Goal: Manage account settings

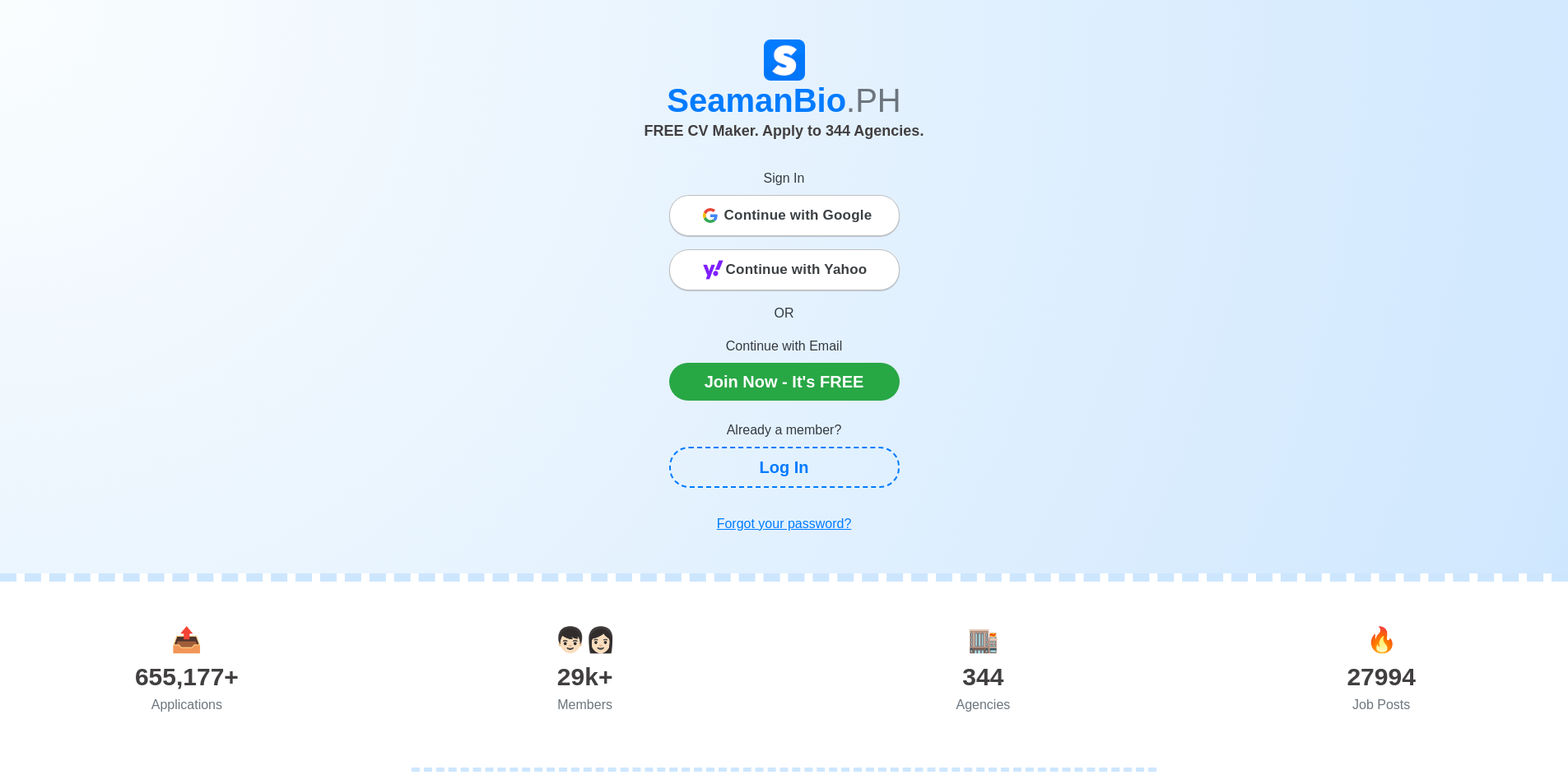
click at [779, 223] on span "Continue with Google" at bounding box center [798, 215] width 148 height 33
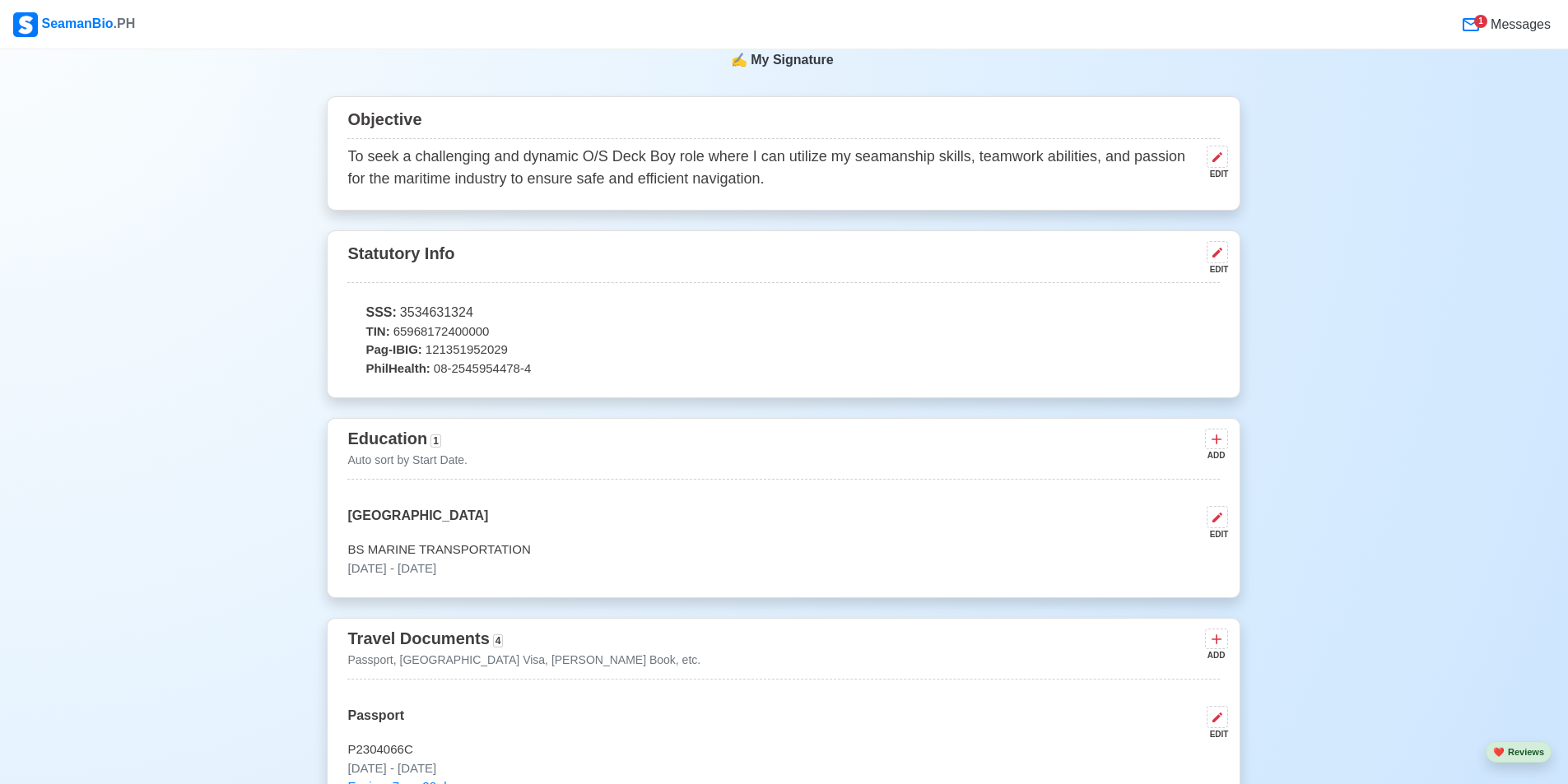
scroll to position [658, 0]
click at [1216, 258] on icon at bounding box center [1217, 251] width 14 height 14
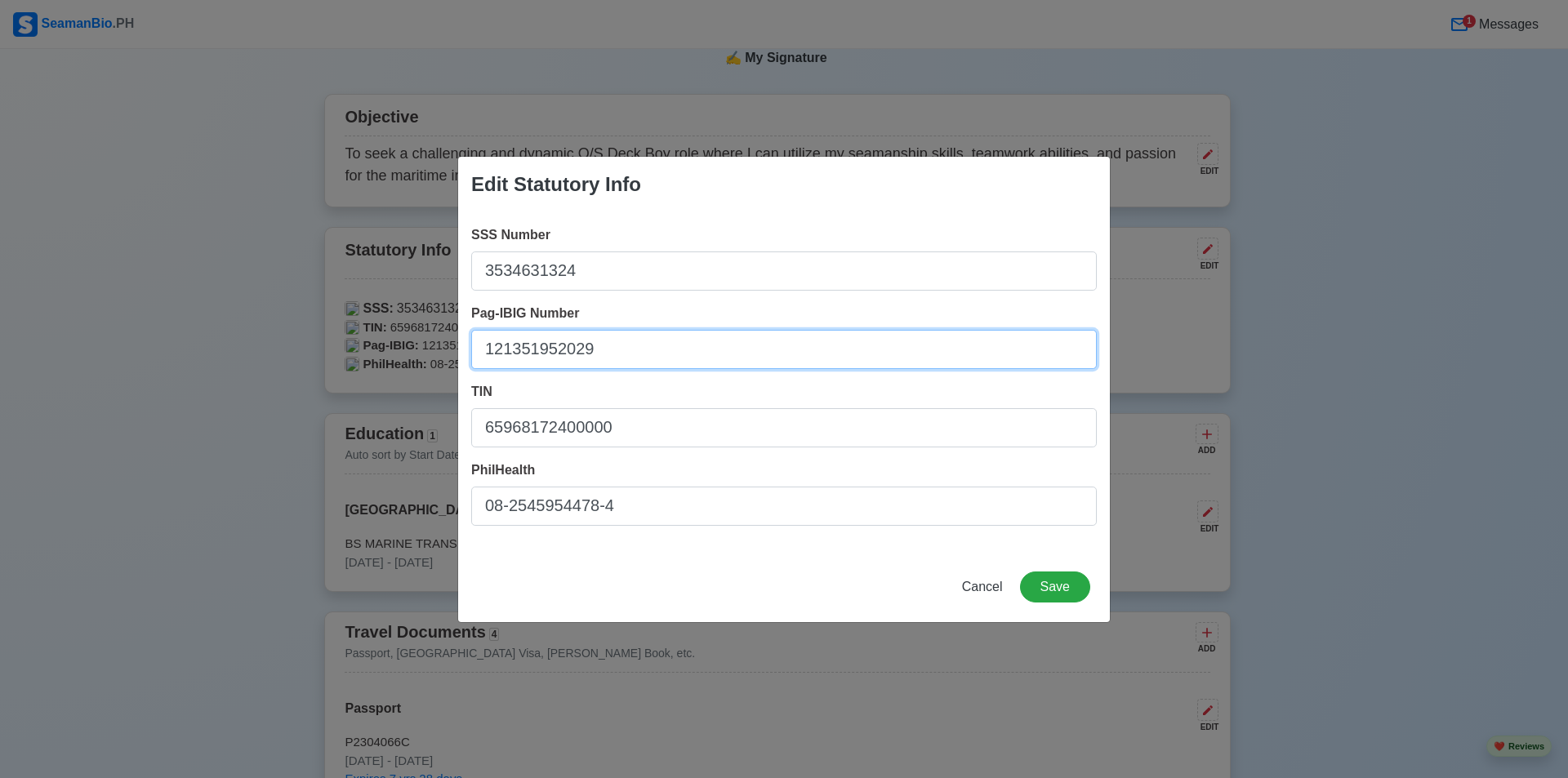
drag, startPoint x: 651, startPoint y: 346, endPoint x: 452, endPoint y: 359, distance: 199.4
click at [452, 359] on div "Edit Statutory Info SSS Number 3534631324 Pag-IBIG Number 121351952029 TIN 6596…" at bounding box center [784, 389] width 1568 height 778
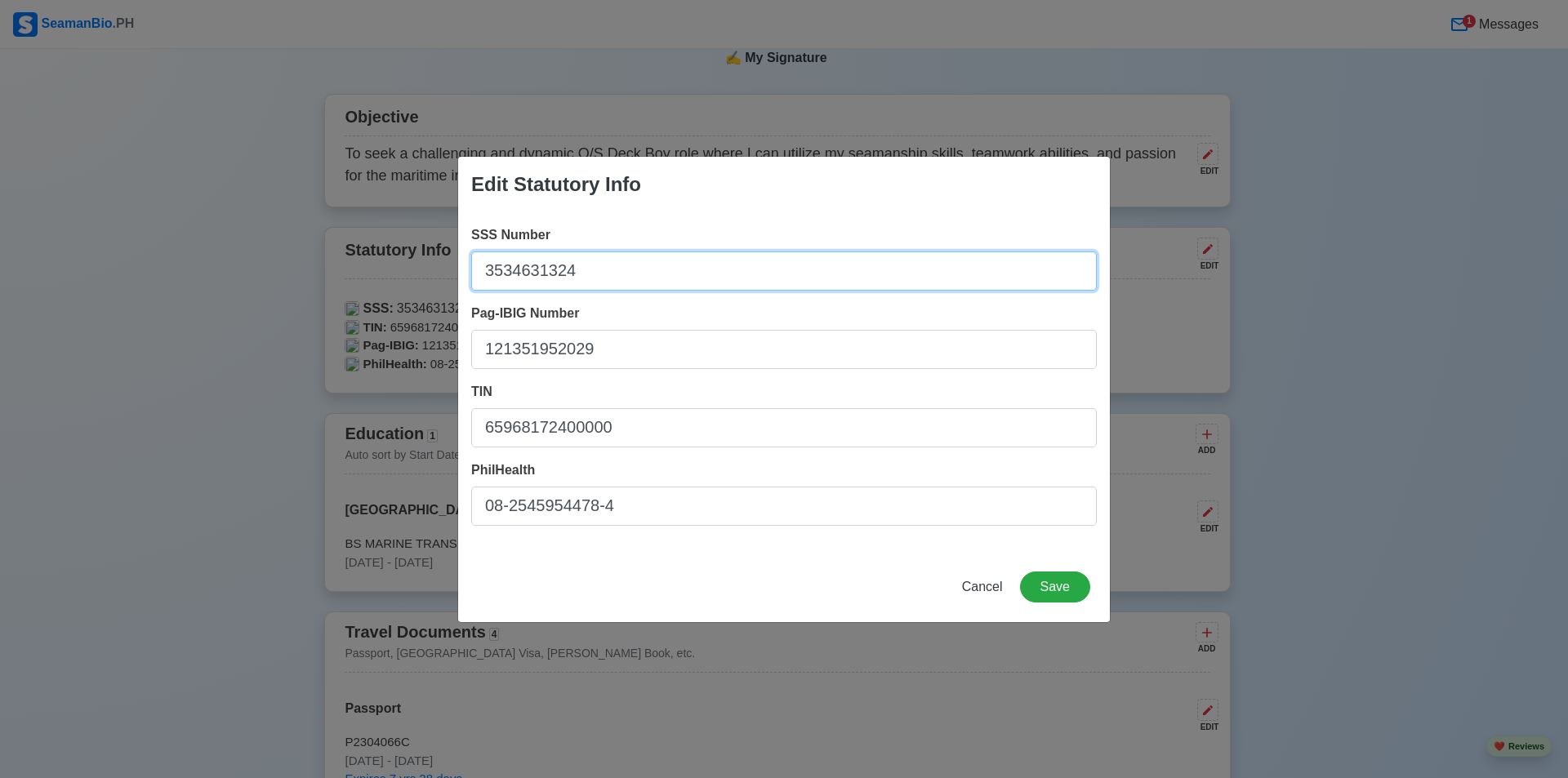
click at [594, 279] on input "3534631324" at bounding box center [784, 271] width 625 height 40
drag, startPoint x: 594, startPoint y: 279, endPoint x: 518, endPoint y: 282, distance: 76.1
click at [518, 282] on input "3534631324" at bounding box center [784, 271] width 625 height 40
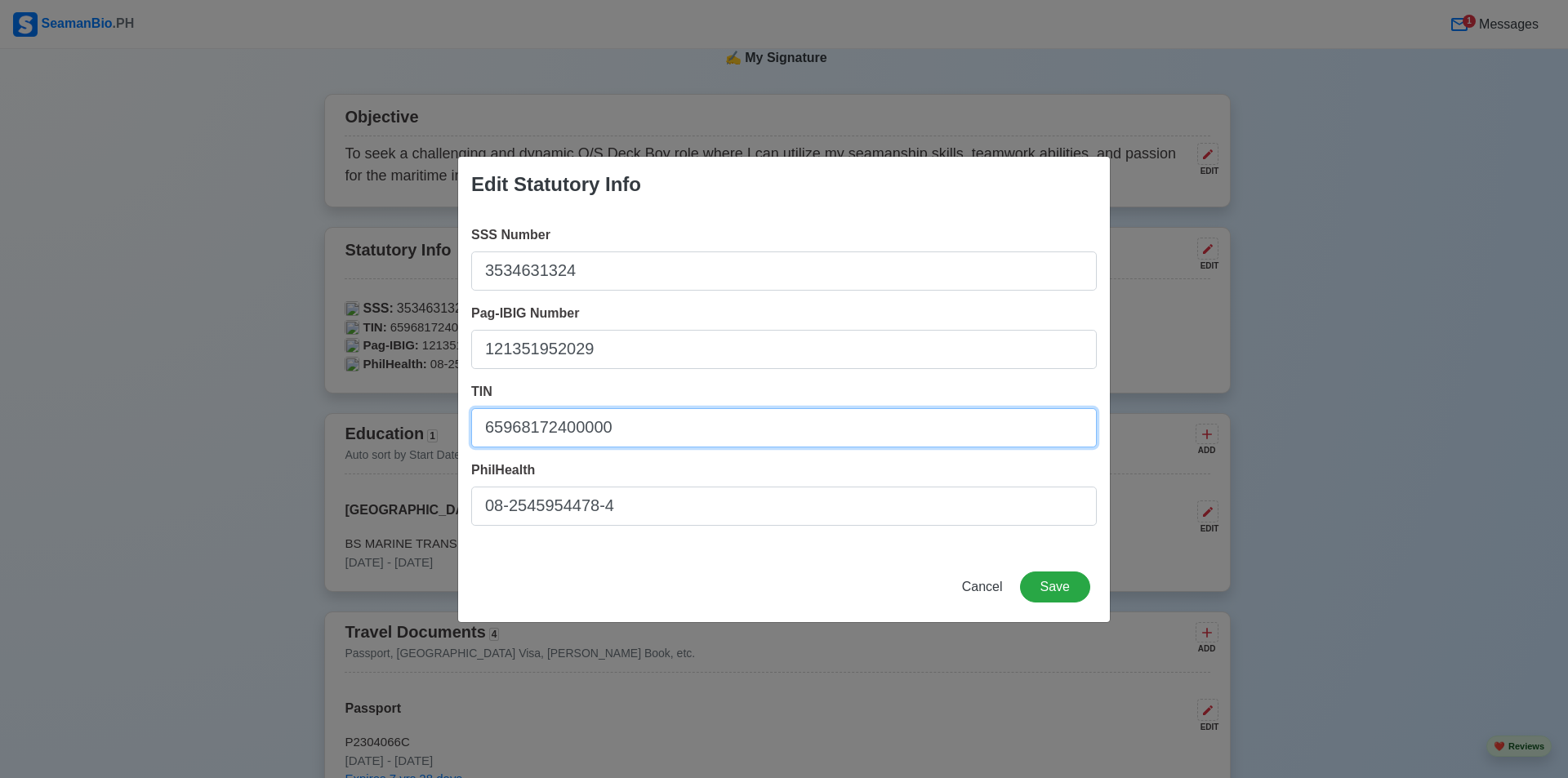
drag, startPoint x: 628, startPoint y: 428, endPoint x: 481, endPoint y: 426, distance: 147.0
click at [481, 426] on input "65968172400000" at bounding box center [784, 429] width 625 height 40
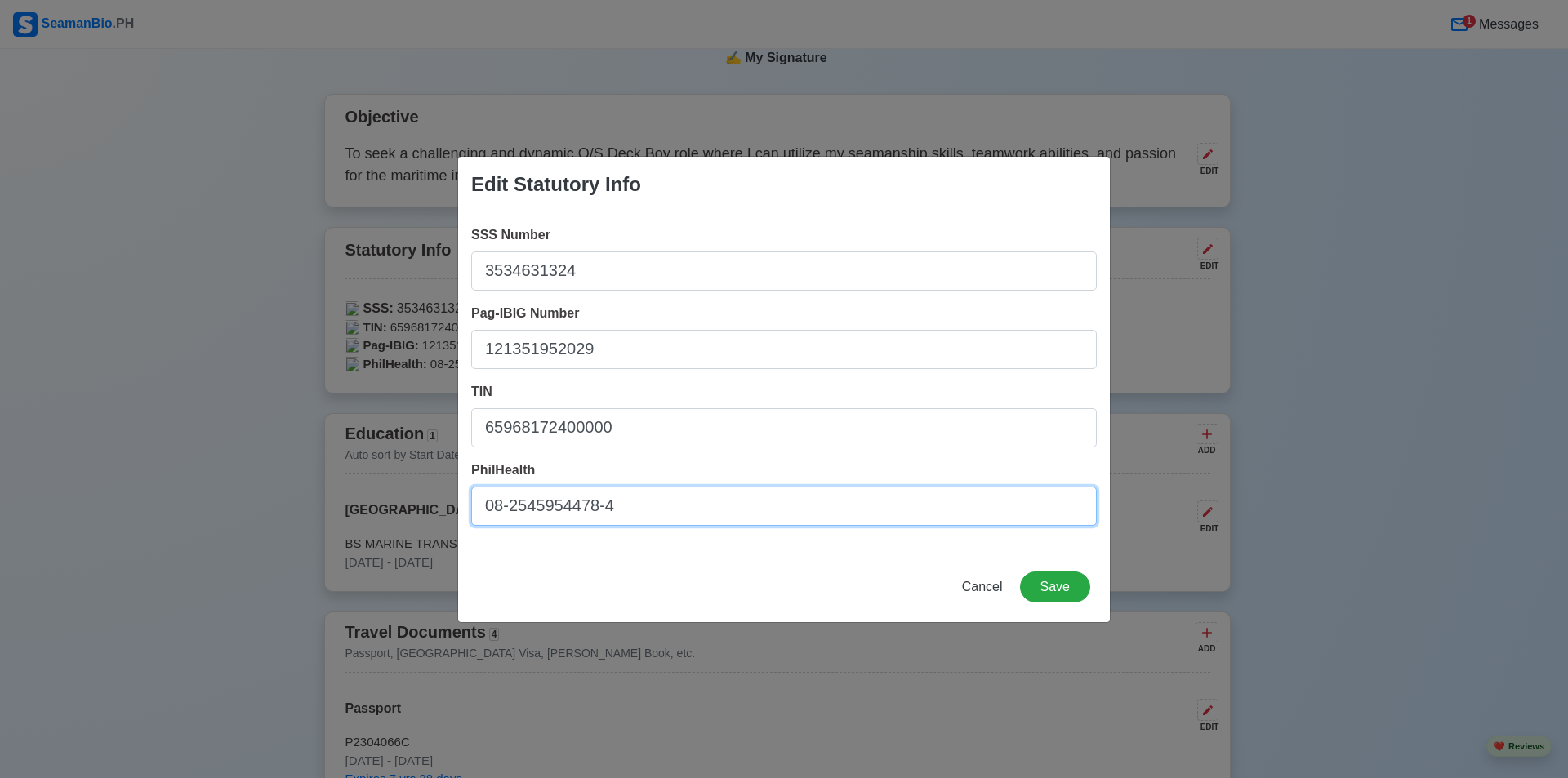
drag, startPoint x: 651, startPoint y: 508, endPoint x: 476, endPoint y: 520, distance: 175.4
click at [476, 520] on input "08-2545954478-4" at bounding box center [784, 507] width 625 height 40
click at [1555, 256] on div "Edit Statutory Info SSS Number 3534631324 Pag-IBIG Number 121351952029 TIN 6596…" at bounding box center [784, 389] width 1568 height 778
click at [987, 592] on span "Cancel" at bounding box center [982, 586] width 40 height 13
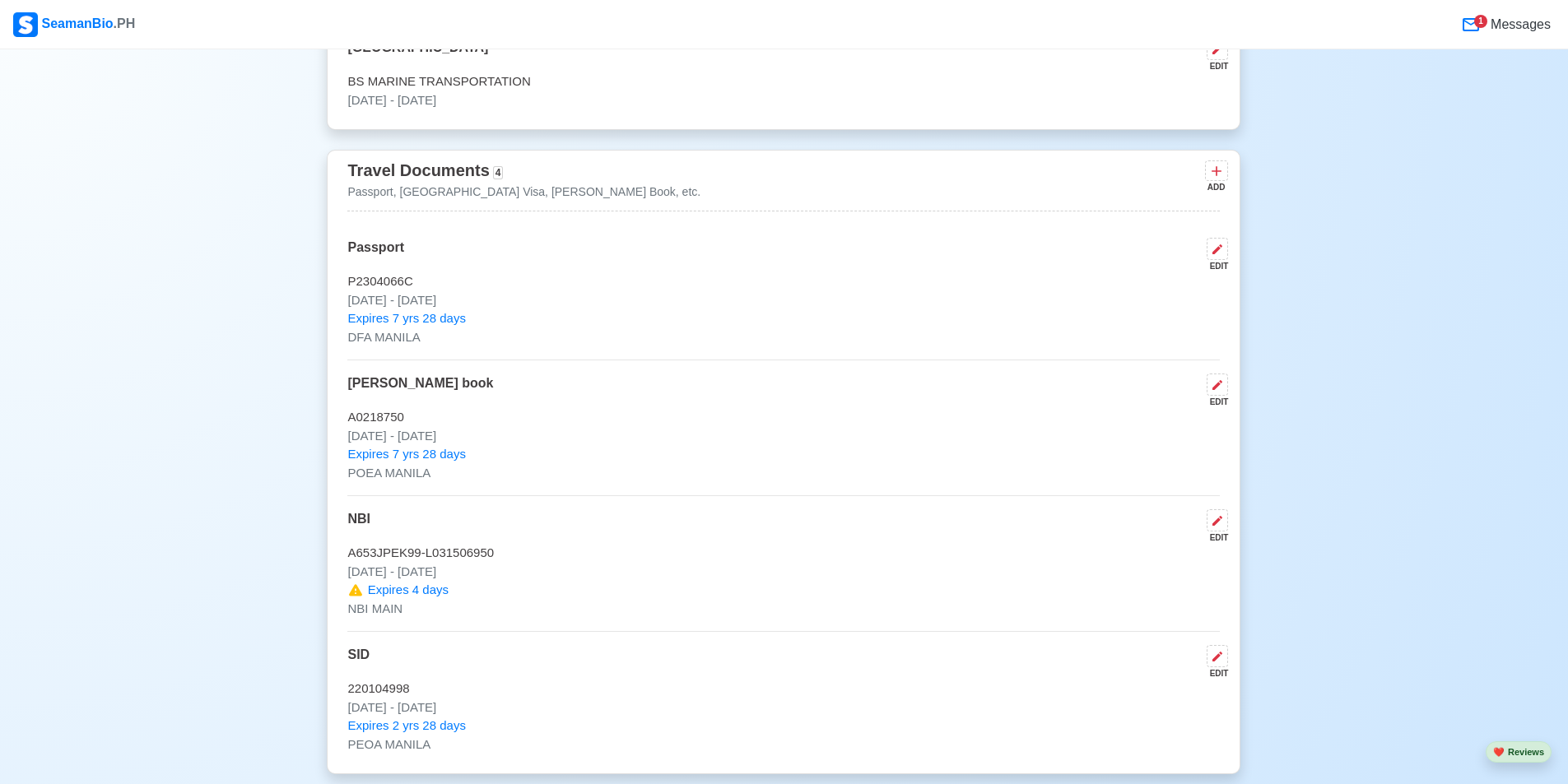
scroll to position [1152, 0]
